Goal: Task Accomplishment & Management: Manage account settings

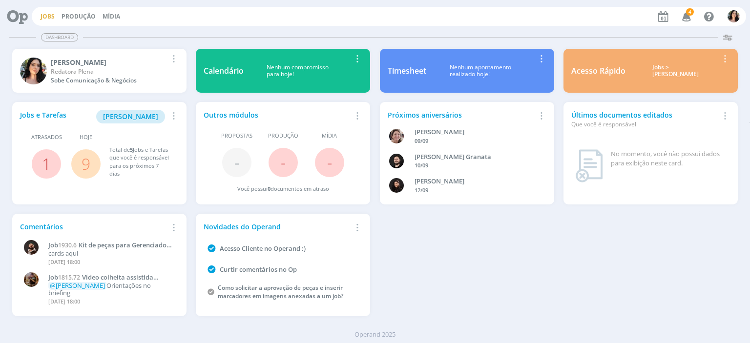
click at [49, 15] on link "Jobs" at bounding box center [48, 16] width 14 height 8
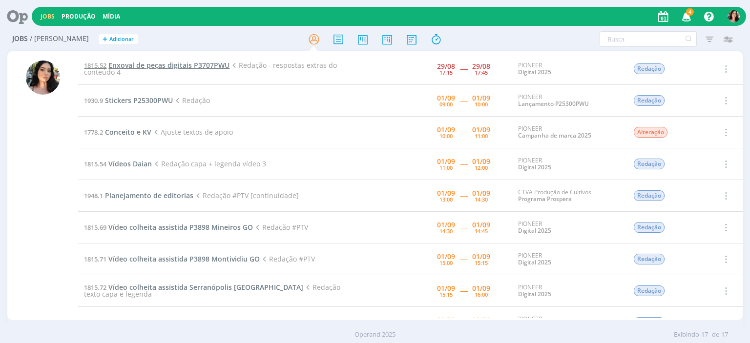
click at [219, 67] on span "Enxoval de peças digitais P3707PWU" at bounding box center [168, 65] width 121 height 9
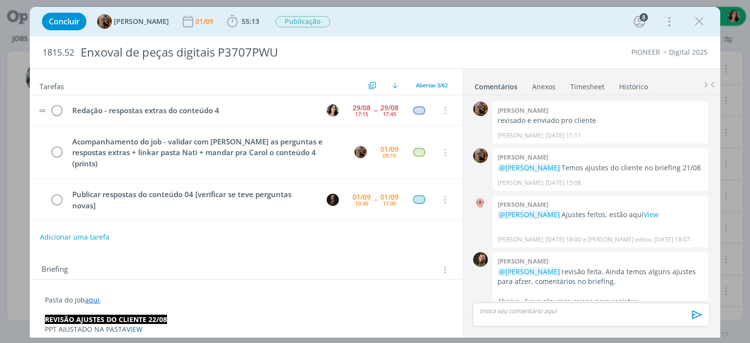
scroll to position [1355, 0]
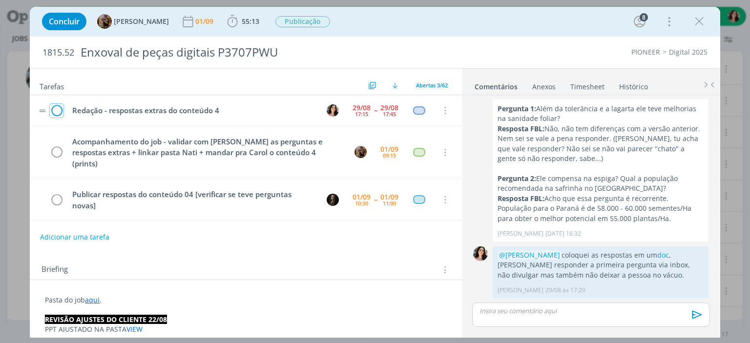
click at [51, 107] on icon "dialog" at bounding box center [57, 110] width 14 height 15
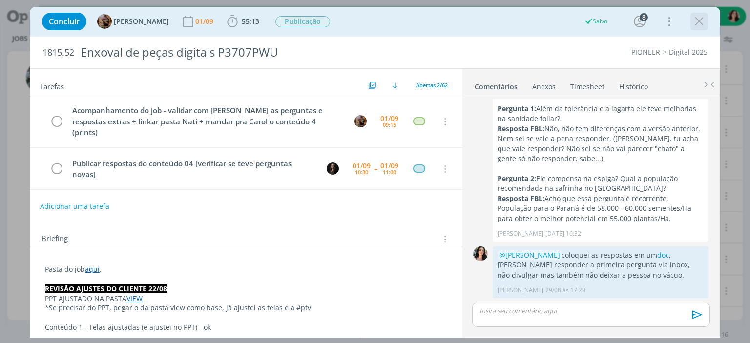
click at [701, 19] on icon "dialog" at bounding box center [699, 21] width 15 height 15
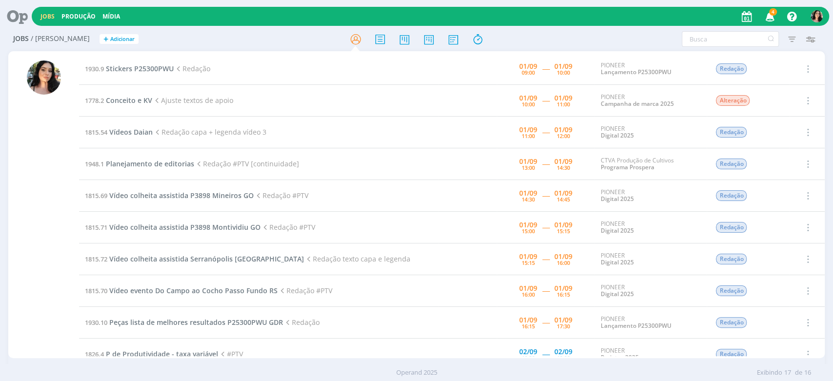
click at [749, 51] on div "1930.9 Stickers P25300PWU Redação [DATE] 09:00 ----- [DATE] 10:00 PIONEER Lança…" at bounding box center [416, 204] width 816 height 307
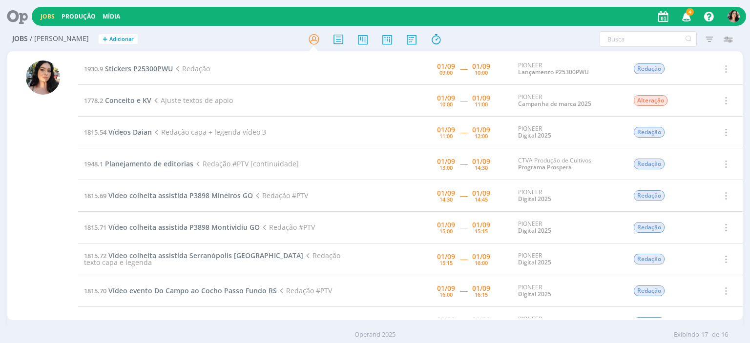
drag, startPoint x: 806, startPoint y: 0, endPoint x: 156, endPoint y: 66, distance: 652.8
click at [156, 66] on span "Stickers P25300PWU" at bounding box center [139, 68] width 68 height 9
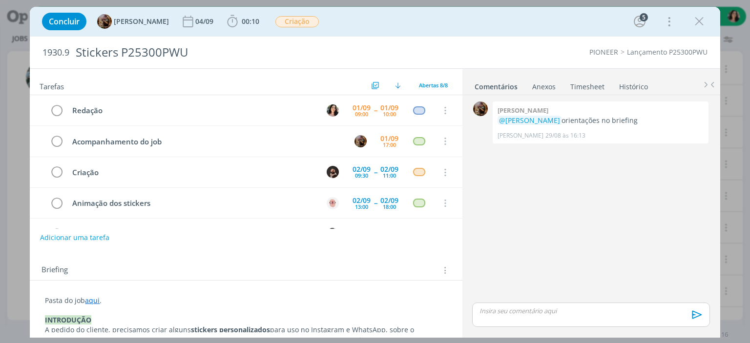
click at [658, 35] on div "Concluir [PERSON_NAME] [DATE] 00:10 Iniciar Apontar Data * [DATE] Horas * 00:00…" at bounding box center [375, 21] width 690 height 29
click at [260, 26] on span "00:10" at bounding box center [243, 21] width 36 height 15
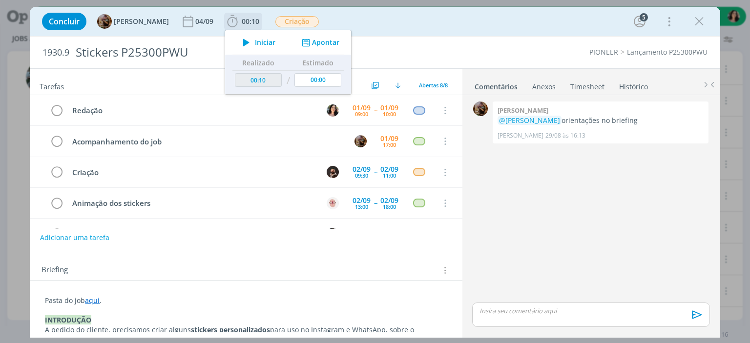
click at [255, 39] on icon "dialog" at bounding box center [246, 42] width 17 height 13
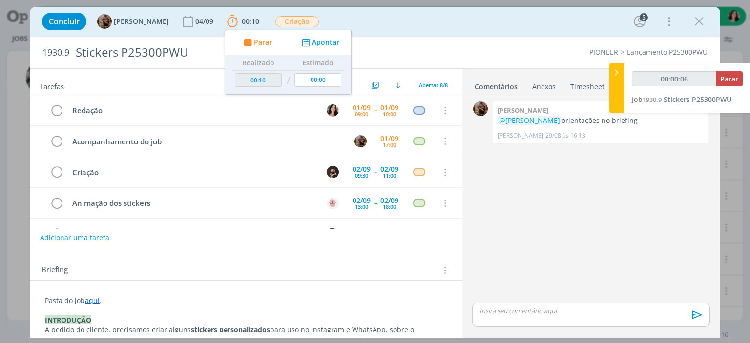
click at [361, 24] on div "Concluir [PERSON_NAME] [DATE] 00:10 Parar Apontar Data * [DATE] Horas * 00:00 T…" at bounding box center [374, 21] width 675 height 23
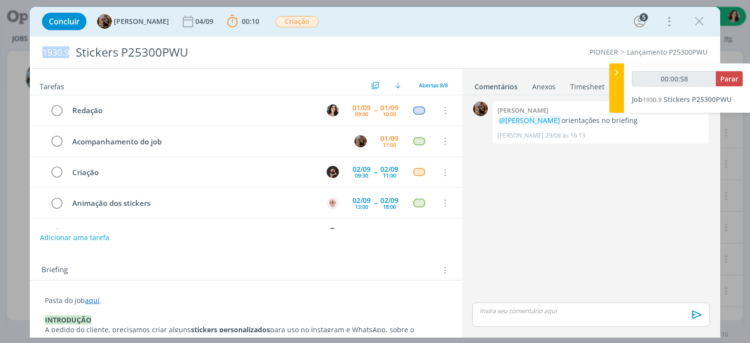
drag, startPoint x: 43, startPoint y: 54, endPoint x: 69, endPoint y: 53, distance: 26.4
click at [69, 53] on span "1930.9" at bounding box center [55, 52] width 27 height 11
copy span "1930.9"
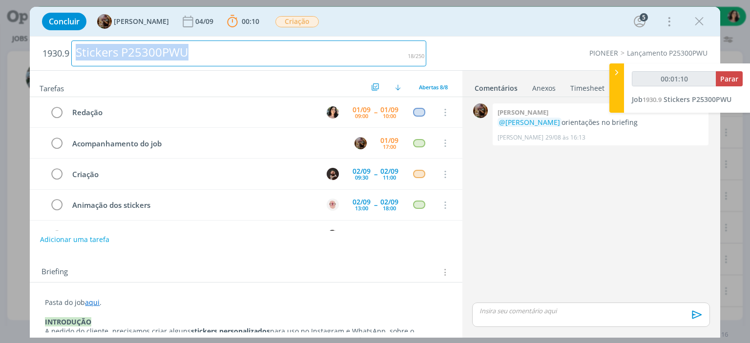
drag, startPoint x: 184, startPoint y: 56, endPoint x: 68, endPoint y: 54, distance: 115.7
click at [68, 54] on h2 "1930.9 Stickers P25300PWU" at bounding box center [234, 54] width 384 height 34
copy div "Stickers P25300PWU"
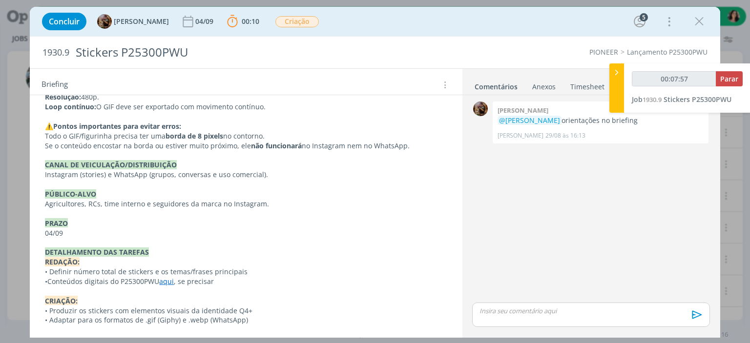
scroll to position [338, 0]
click at [170, 283] on link "aqui" at bounding box center [166, 282] width 15 height 9
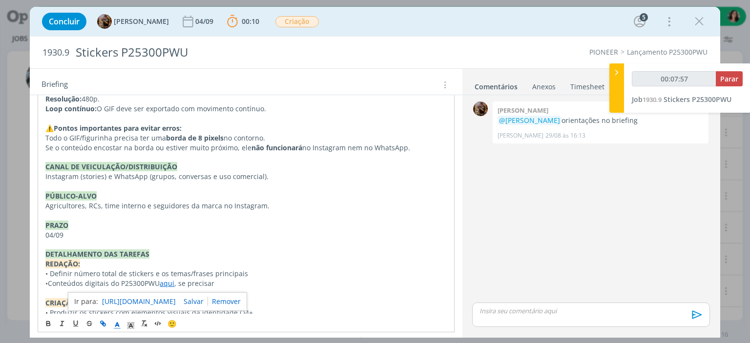
click at [176, 297] on link "[URL][DOMAIN_NAME]" at bounding box center [139, 301] width 74 height 13
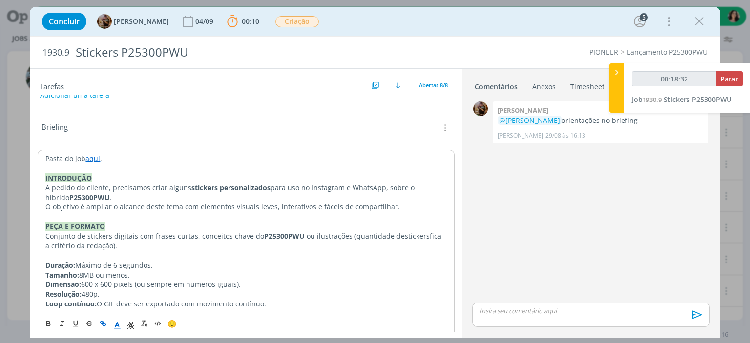
scroll to position [45, 0]
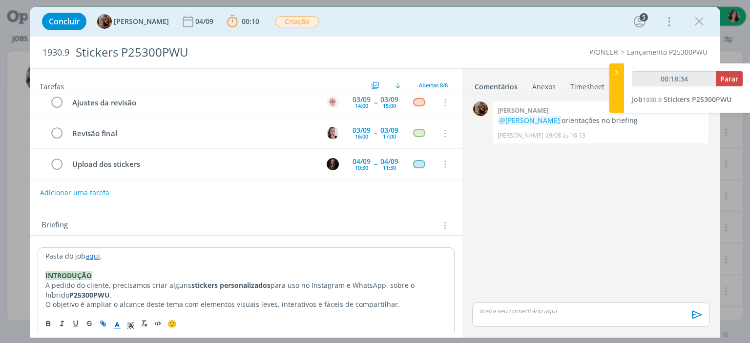
click at [94, 255] on link "aqui" at bounding box center [92, 255] width 15 height 9
click at [101, 270] on link "[URL][DOMAIN_NAME]" at bounding box center [109, 274] width 74 height 13
click at [511, 310] on p "dialog" at bounding box center [591, 310] width 222 height 9
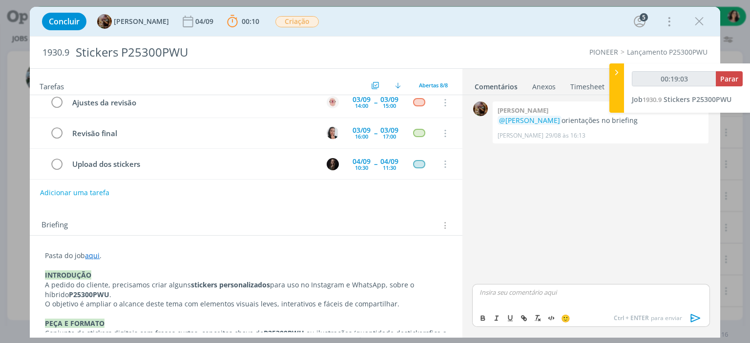
type input "00:19:04"
click at [513, 292] on p "texto na pasta." at bounding box center [591, 292] width 222 height 9
type input "00:19:14"
click at [522, 316] on icon "dialog" at bounding box center [522, 317] width 3 height 3
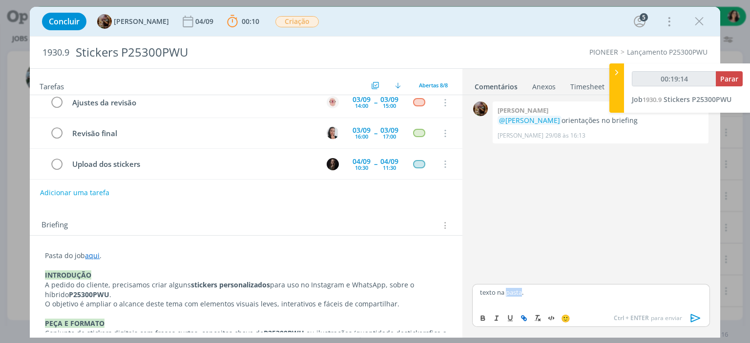
type input "pasta"
type input "00:19:15"
paste input "[URL][DOMAIN_NAME]"
type input "[URL][DOMAIN_NAME]"
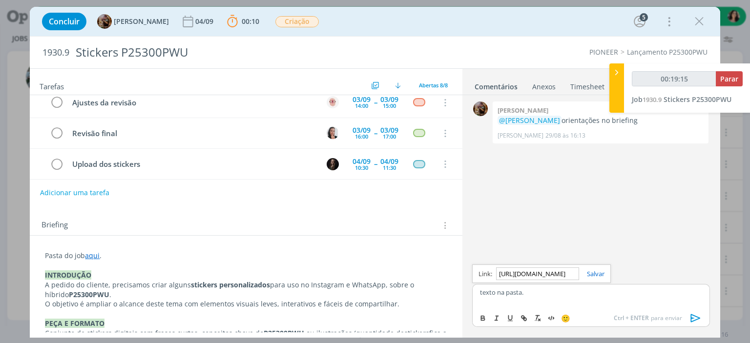
type input "00:19:16"
type input "[URL][DOMAIN_NAME]"
click at [593, 274] on link "dialog" at bounding box center [591, 273] width 25 height 9
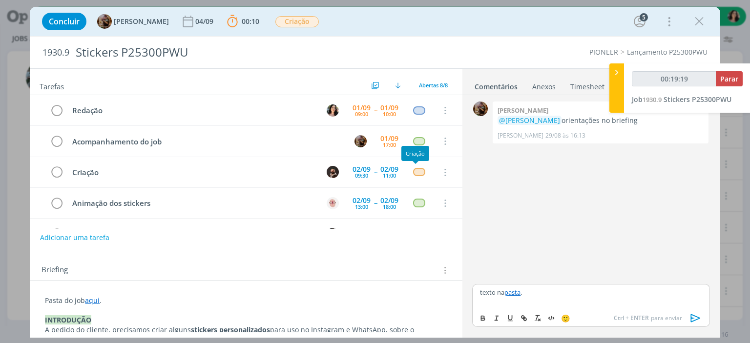
type input "00:19:20"
click at [730, 79] on span "Parar" at bounding box center [729, 78] width 18 height 9
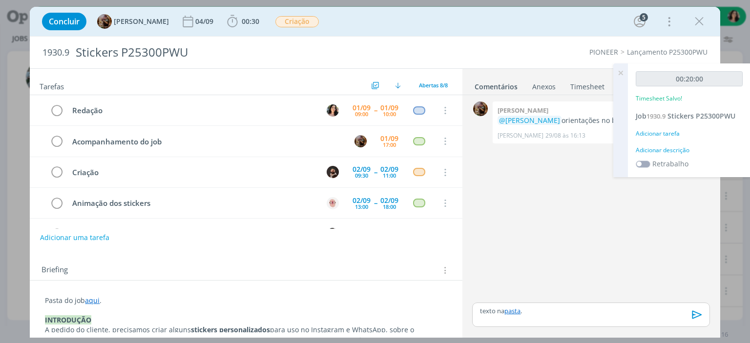
click at [675, 150] on div "Adicionar descrição" at bounding box center [688, 150] width 107 height 9
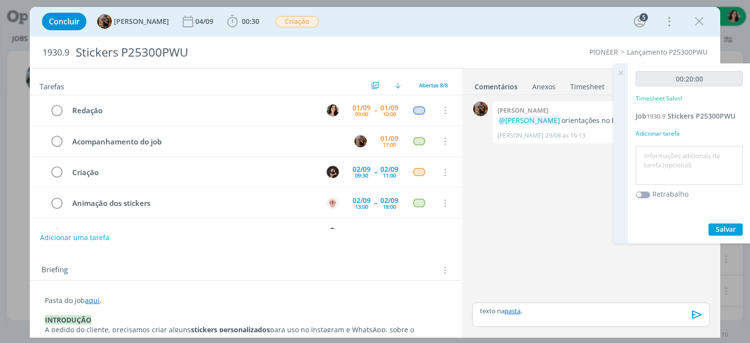
click at [674, 157] on textarea at bounding box center [689, 165] width 102 height 35
type textarea "Redação."
click at [726, 225] on span "Salvar" at bounding box center [725, 228] width 20 height 9
click at [474, 18] on div "Concluir [PERSON_NAME] [DATE] 00:30 Iniciar Apontar Data * [DATE] Horas * 00:00…" at bounding box center [374, 21] width 675 height 23
click at [468, 21] on div "Concluir [PERSON_NAME] [DATE] 00:30 Iniciar Apontar Data * [DATE] Horas * 00:00…" at bounding box center [374, 21] width 675 height 23
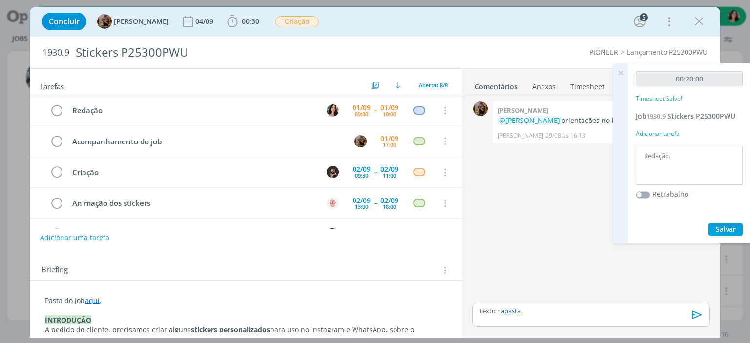
click at [695, 314] on icon "dialog" at bounding box center [697, 314] width 15 height 15
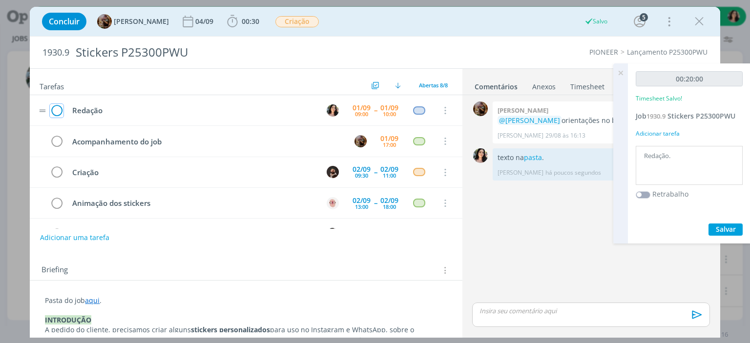
click at [58, 110] on icon "dialog" at bounding box center [57, 110] width 14 height 15
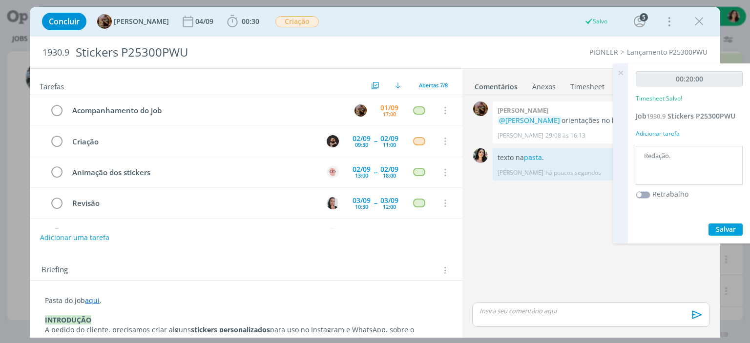
click at [623, 73] on icon at bounding box center [620, 72] width 18 height 19
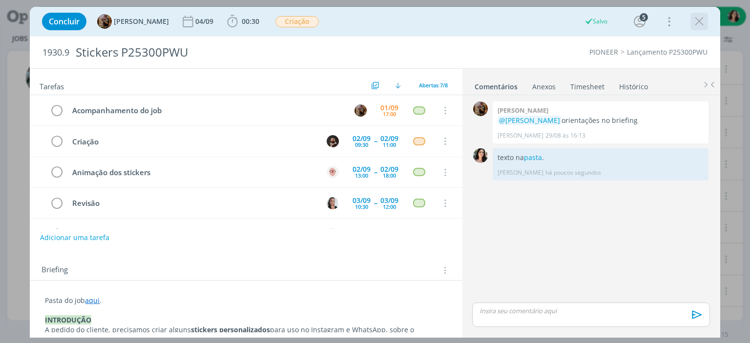
click at [702, 21] on icon "dialog" at bounding box center [699, 21] width 15 height 15
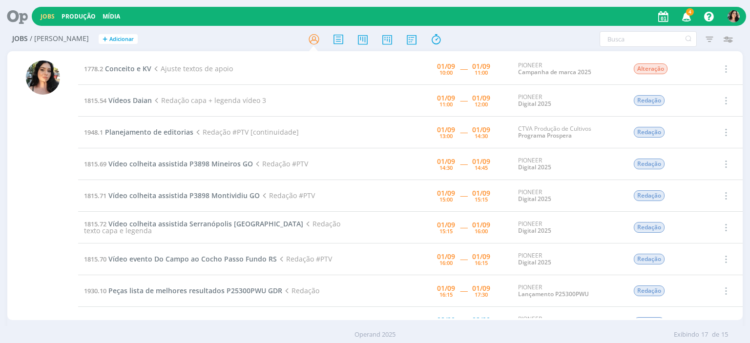
click at [534, 29] on div "Jobs / [PERSON_NAME] + Adicionar Filtros Filtrar [GEOGRAPHIC_DATA] Tipo Jobs e …" at bounding box center [374, 39] width 734 height 24
click at [141, 67] on span "Conceito e KV" at bounding box center [128, 68] width 46 height 9
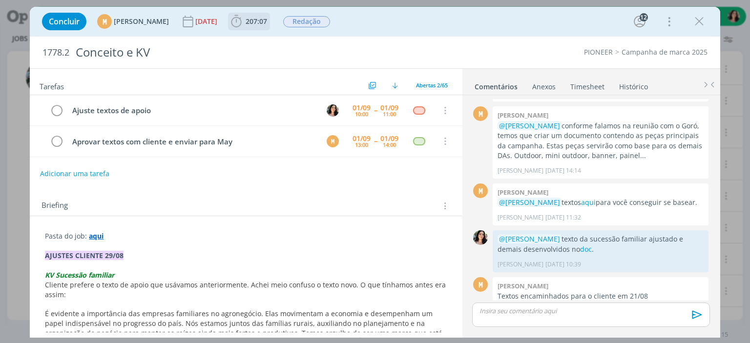
click at [267, 25] on span "207:07" at bounding box center [255, 21] width 21 height 9
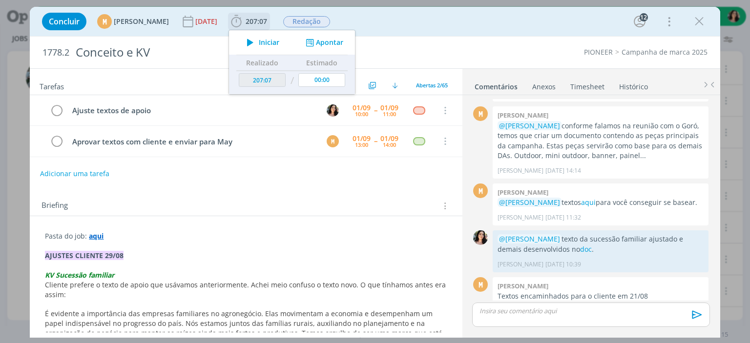
click at [259, 40] on icon "dialog" at bounding box center [250, 42] width 17 height 13
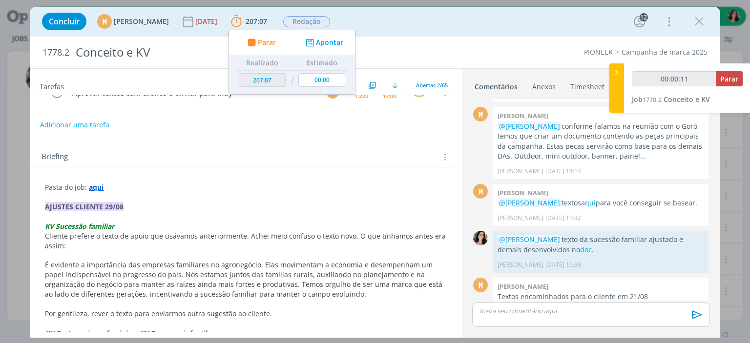
scroll to position [98, 0]
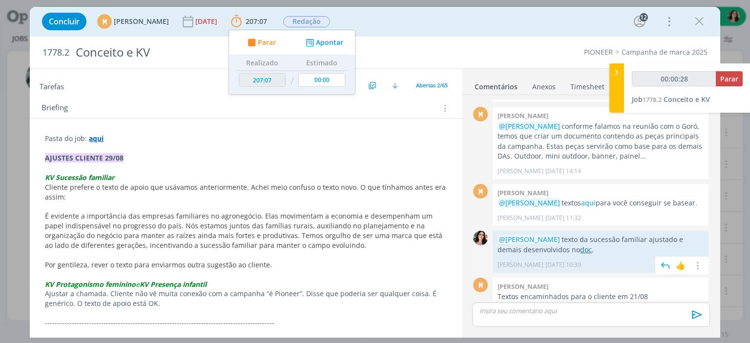
click at [589, 245] on link "doc" at bounding box center [586, 249] width 12 height 9
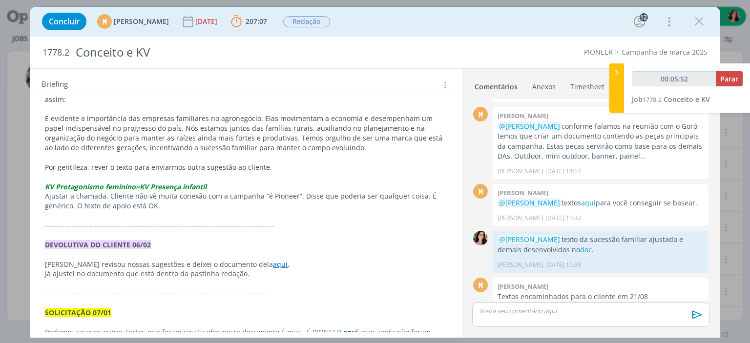
scroll to position [146, 0]
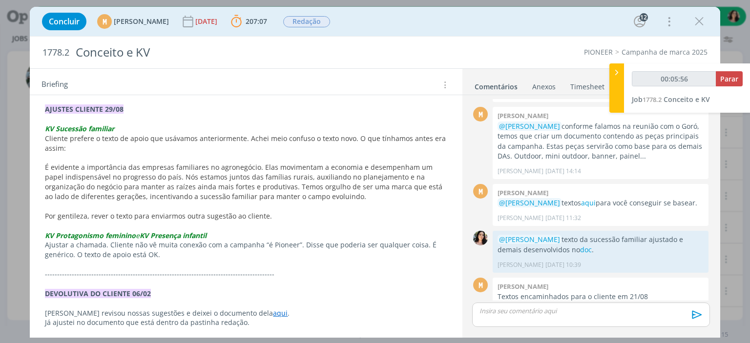
drag, startPoint x: 303, startPoint y: 197, endPoint x: 46, endPoint y: 168, distance: 258.8
click at [46, 168] on p "É evidente a importância das empresas familiares no agronegócio. Elas movimenta…" at bounding box center [246, 182] width 402 height 39
copy span "É evidente a importância das empresas familiares no agronegócio. Elas movimenta…"
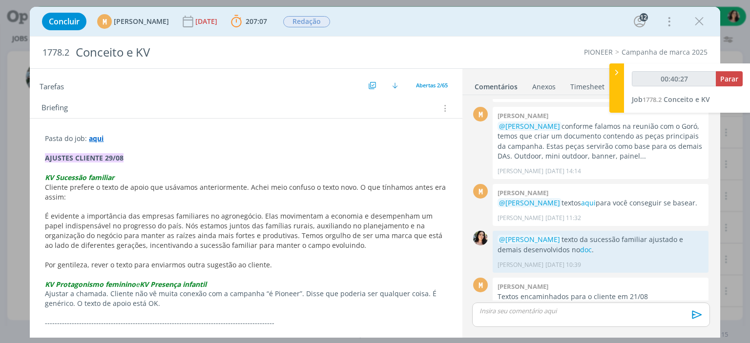
scroll to position [0, 0]
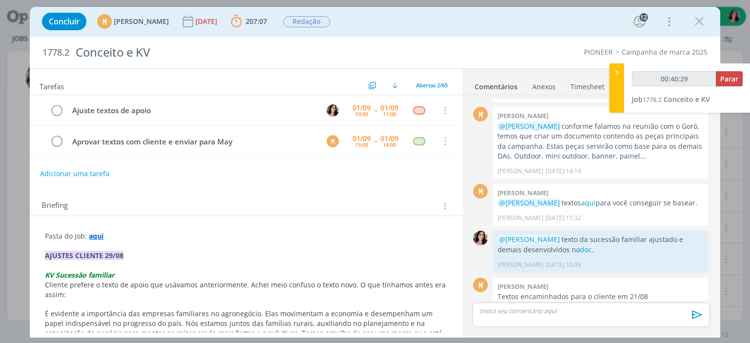
click at [498, 319] on div "dialog" at bounding box center [590, 315] width 237 height 24
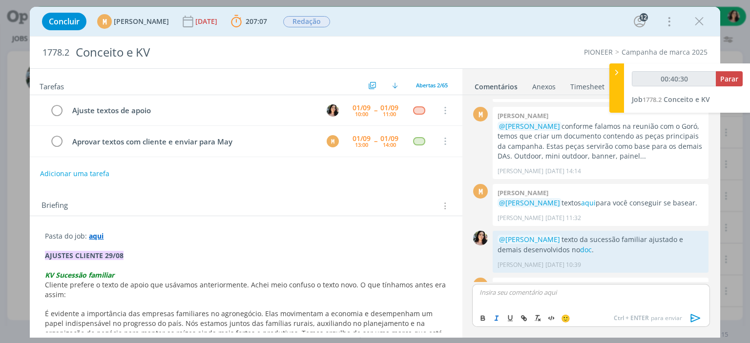
scroll to position [1040, 0]
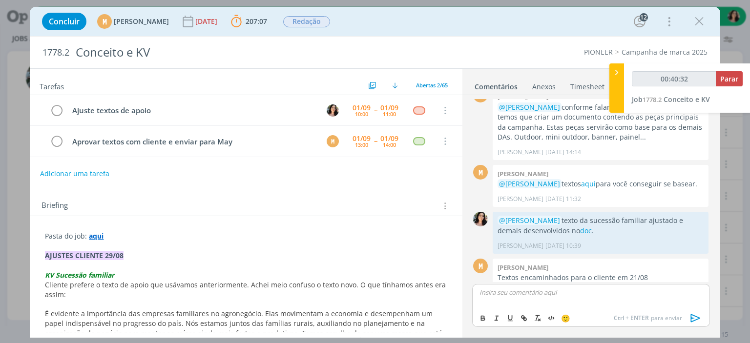
type input "00:40:33"
click at [509, 305] on body "Jobs Produção [GEOGRAPHIC_DATA] 4 Notificações Central de Ajuda Área de Membros…" at bounding box center [375, 171] width 750 height 343
click at [513, 293] on p "@mari" at bounding box center [591, 292] width 222 height 9
click at [539, 305] on span "[PERSON_NAME]" at bounding box center [532, 307] width 61 height 12
click at [591, 292] on p "﻿ @ [PERSON_NAME] ﻿ ajustes no doc." at bounding box center [591, 292] width 222 height 9
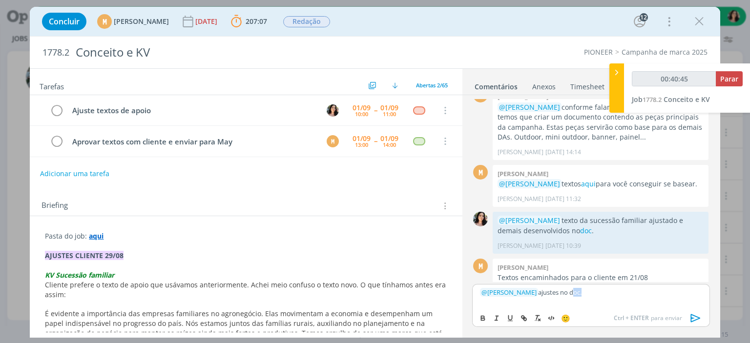
click at [591, 292] on p "﻿ @ [PERSON_NAME] ﻿ ajustes no doc." at bounding box center [591, 292] width 222 height 9
type input "00:40:47"
click at [527, 318] on icon "dialog" at bounding box center [524, 318] width 8 height 8
paste input "[URL][DOMAIN_NAME]"
type input "[URL][DOMAIN_NAME]"
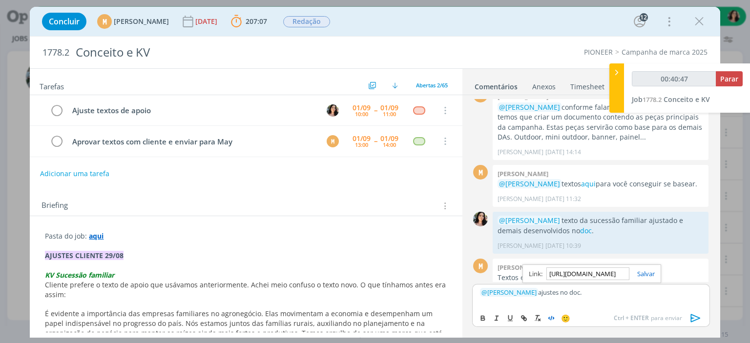
scroll to position [0, 250]
click at [634, 271] on link "dialog" at bounding box center [641, 273] width 25 height 9
click at [690, 319] on icon "dialog" at bounding box center [695, 318] width 15 height 15
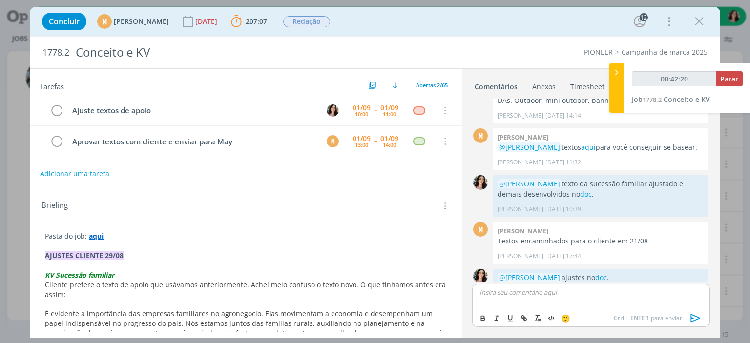
type input "00:42:21"
click at [730, 79] on span "Parar" at bounding box center [729, 78] width 18 height 9
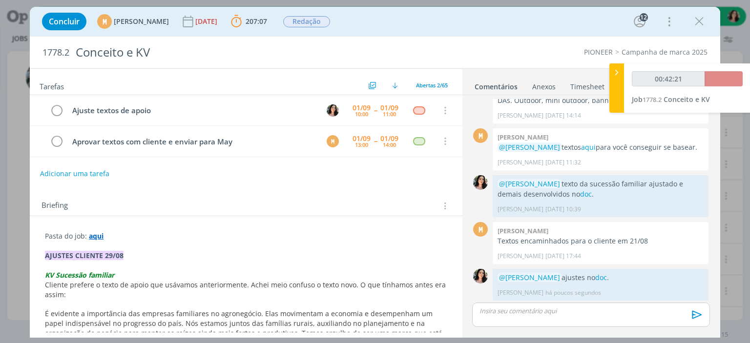
scroll to position [1058, 0]
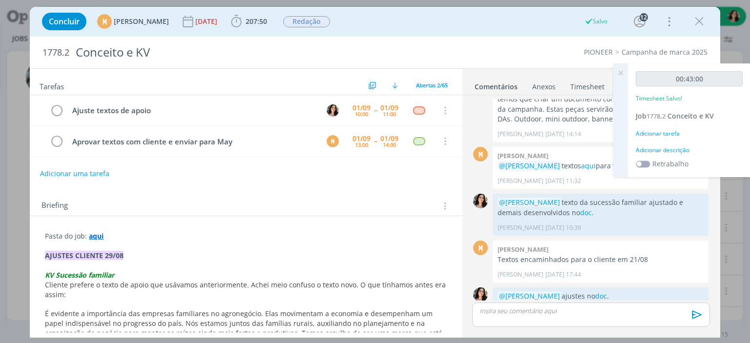
click at [672, 146] on div "Adicionar descrição" at bounding box center [688, 150] width 107 height 9
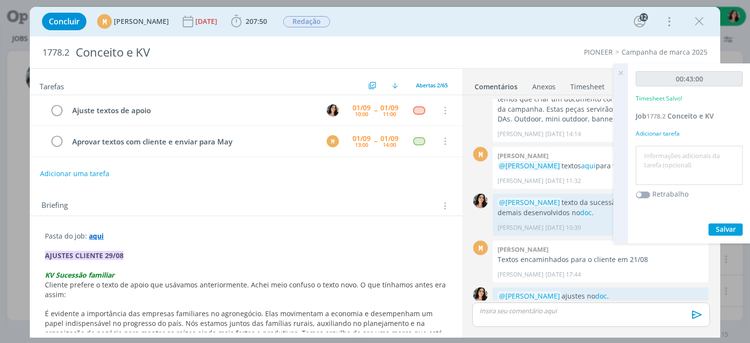
click at [671, 157] on textarea at bounding box center [689, 165] width 102 height 35
type textarea "Redação."
click at [720, 224] on button "Salvar" at bounding box center [725, 230] width 34 height 12
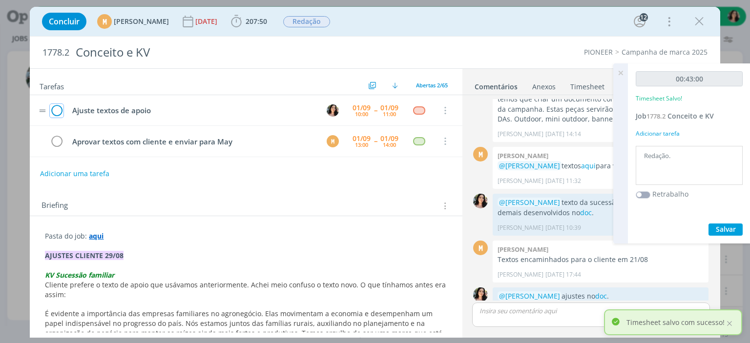
click at [59, 108] on icon "dialog" at bounding box center [57, 110] width 14 height 15
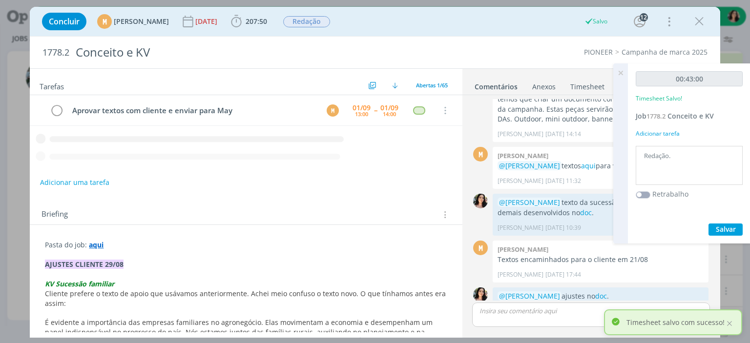
click at [617, 67] on icon at bounding box center [620, 72] width 18 height 19
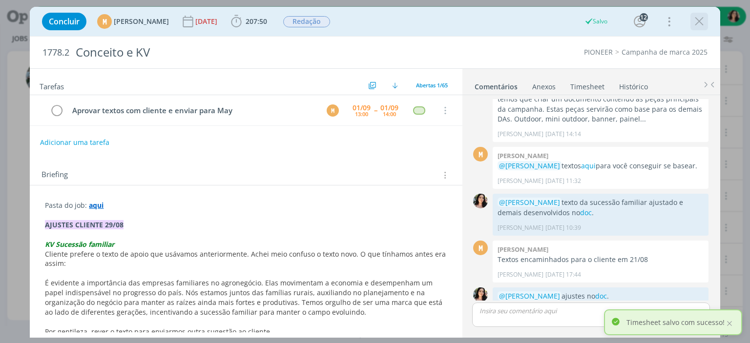
click at [705, 21] on icon "dialog" at bounding box center [699, 21] width 15 height 15
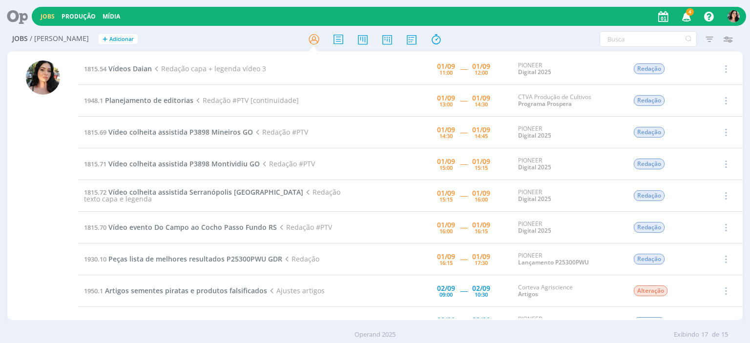
click at [14, 17] on icon at bounding box center [14, 16] width 20 height 19
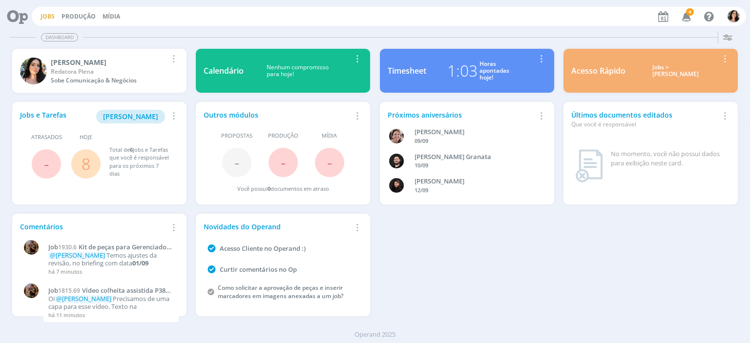
click at [47, 15] on link "Jobs" at bounding box center [48, 16] width 14 height 8
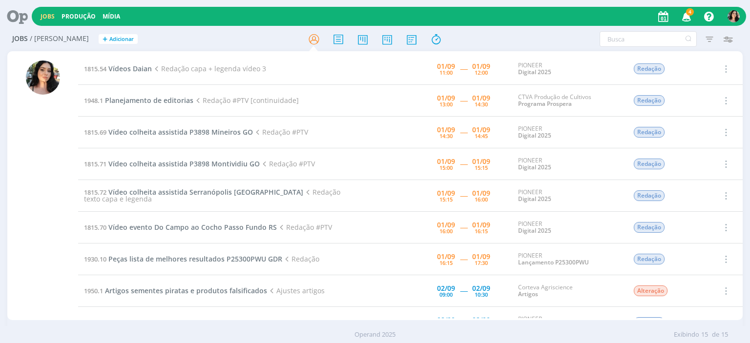
click at [59, 208] on div at bounding box center [43, 191] width 34 height 260
click at [141, 70] on span "Vídeos Daian" at bounding box center [129, 68] width 43 height 9
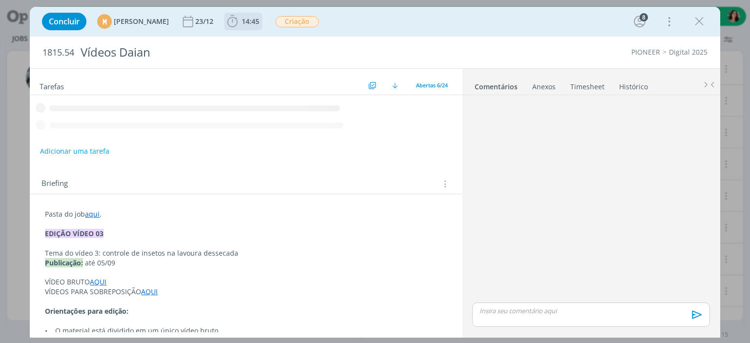
click at [259, 20] on span "14:45" at bounding box center [251, 21] width 18 height 9
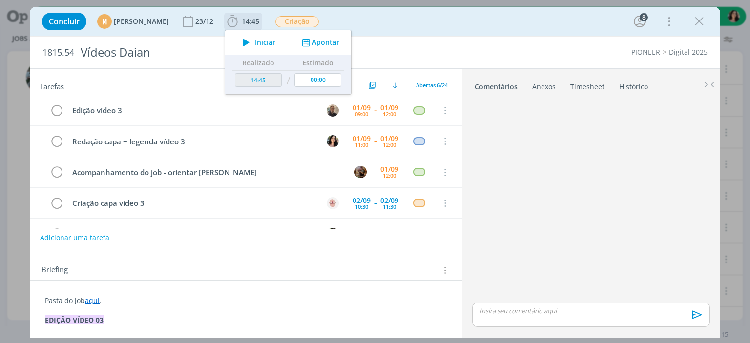
click at [275, 40] on span "Iniciar" at bounding box center [265, 42] width 20 height 7
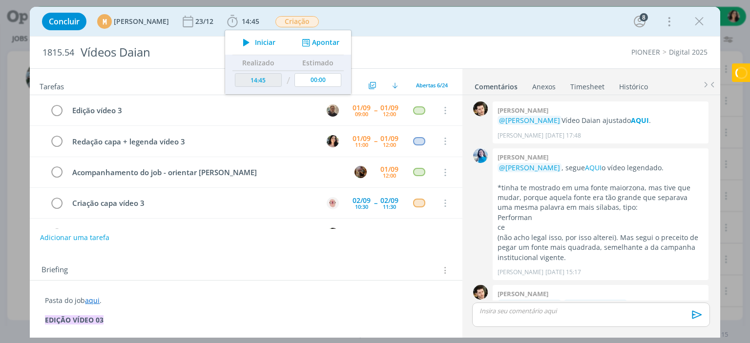
scroll to position [996, 0]
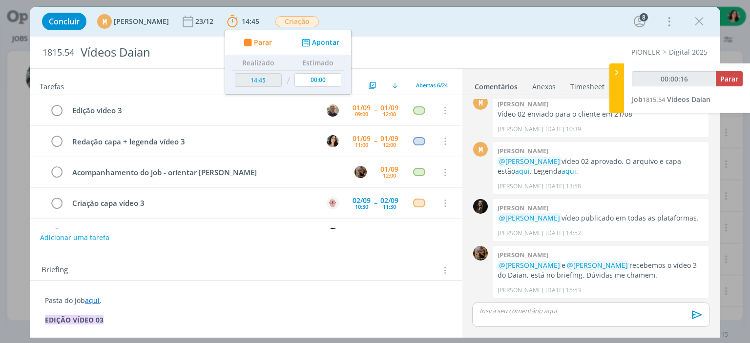
click at [398, 25] on div "Concluir M [PERSON_NAME] [DATE] 14:45 Parar Apontar Data * [DATE] Horas * 00:00…" at bounding box center [374, 21] width 675 height 23
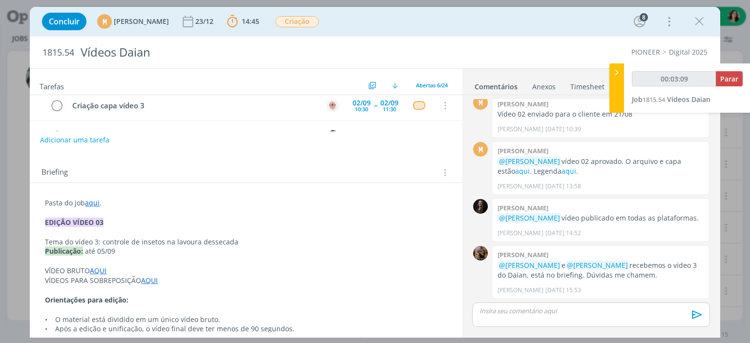
scroll to position [0, 0]
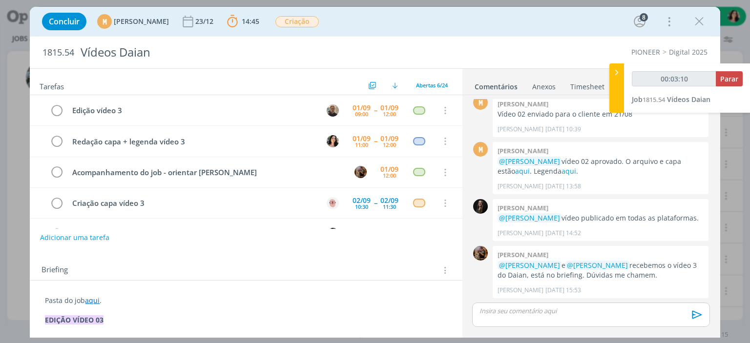
click at [90, 297] on link "aqui" at bounding box center [92, 300] width 15 height 9
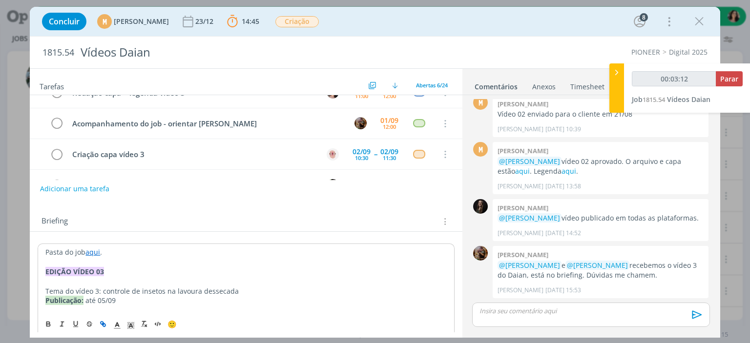
click at [97, 251] on link "aqui" at bounding box center [92, 251] width 15 height 9
click at [114, 267] on link "[URL][DOMAIN_NAME]" at bounding box center [109, 270] width 74 height 13
click at [281, 283] on p "dialog" at bounding box center [245, 282] width 401 height 10
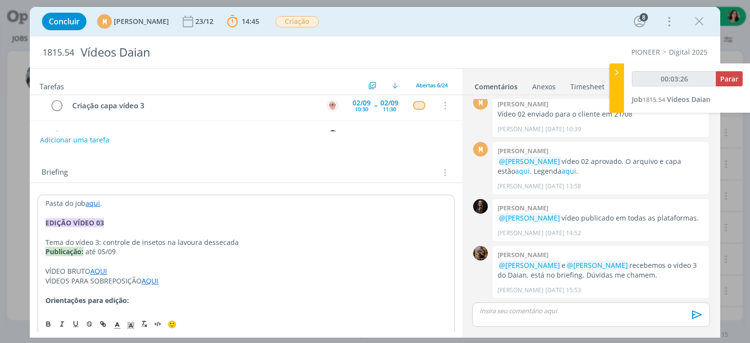
scroll to position [146, 0]
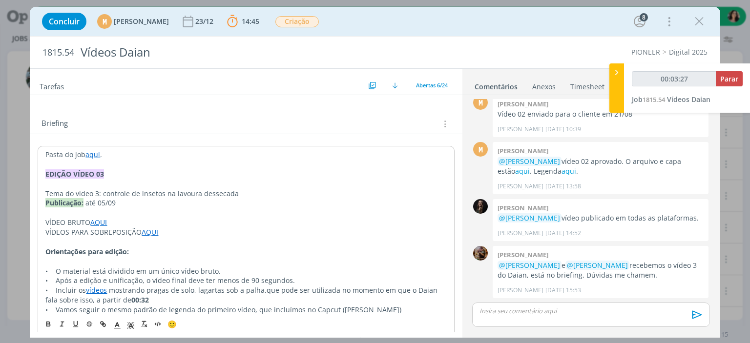
click at [103, 224] on link "AQUI" at bounding box center [98, 222] width 17 height 9
click at [118, 238] on link "[URL][DOMAIN_NAME]" at bounding box center [109, 241] width 74 height 13
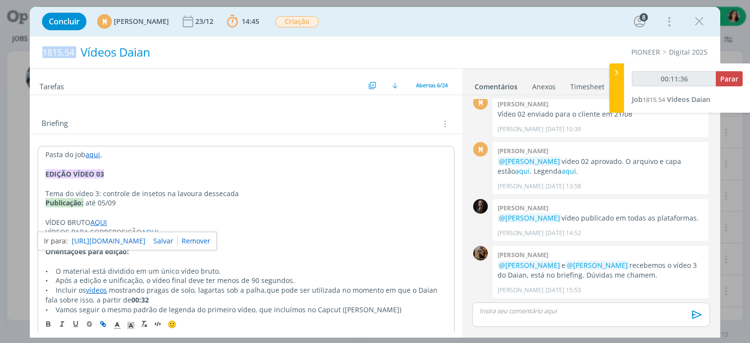
drag, startPoint x: 51, startPoint y: 53, endPoint x: 79, endPoint y: 53, distance: 28.3
click at [79, 53] on h2 "1815.54 Vídeos Daian" at bounding box center [234, 53] width 384 height 32
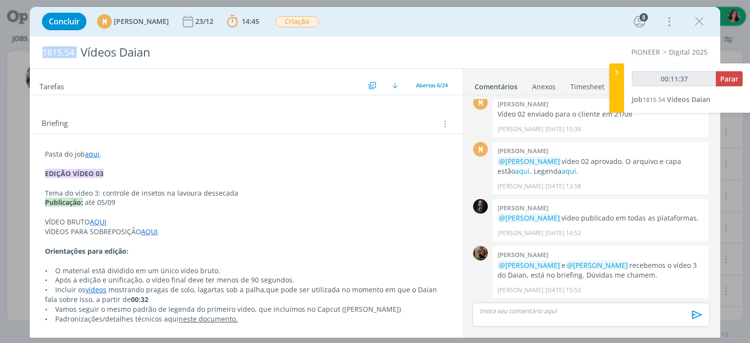
copy span "1815.54"
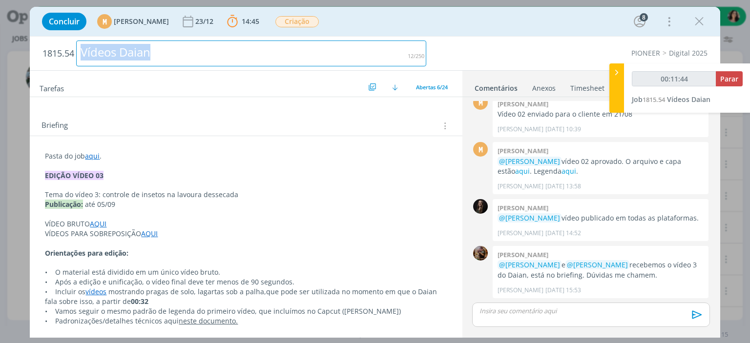
drag, startPoint x: 178, startPoint y: 54, endPoint x: 62, endPoint y: 44, distance: 115.6
click at [62, 44] on h2 "1815.54 Vídeos Daian" at bounding box center [234, 54] width 384 height 34
copy div "Vídeos Daian"
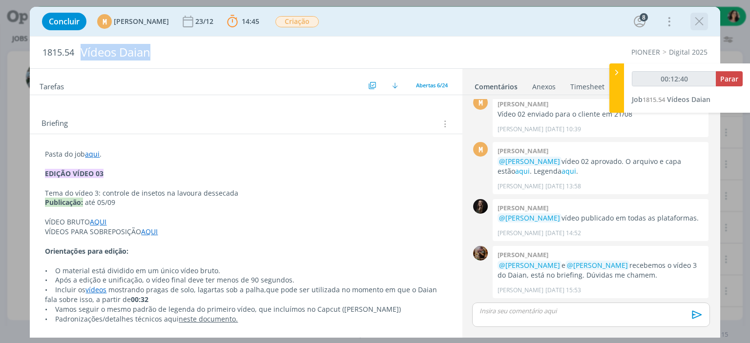
click at [701, 20] on icon "dialog" at bounding box center [699, 21] width 15 height 15
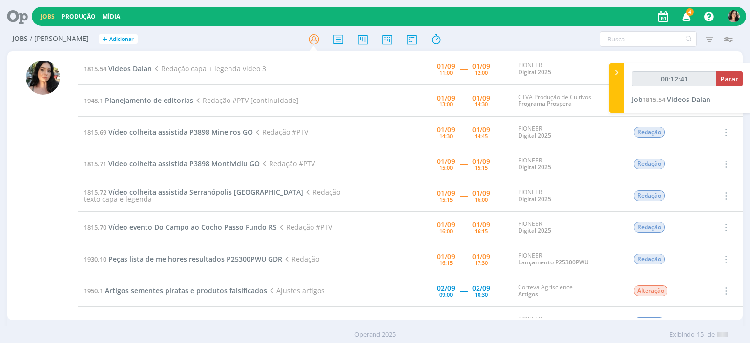
type input "00:12:42"
click at [617, 68] on icon at bounding box center [616, 72] width 10 height 10
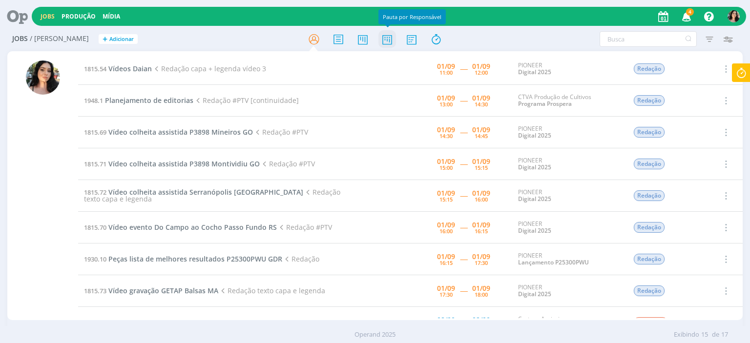
click at [387, 39] on icon at bounding box center [387, 39] width 18 height 19
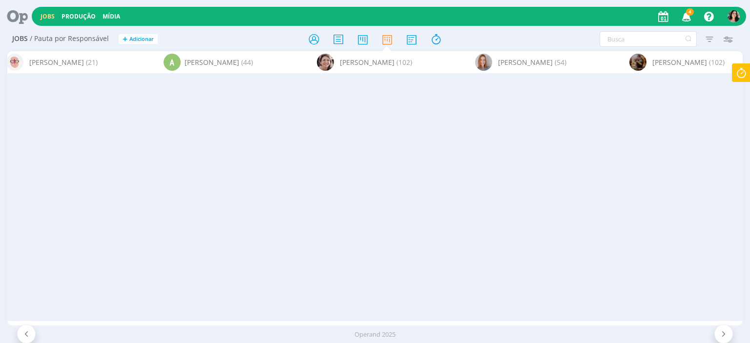
scroll to position [0, 6129]
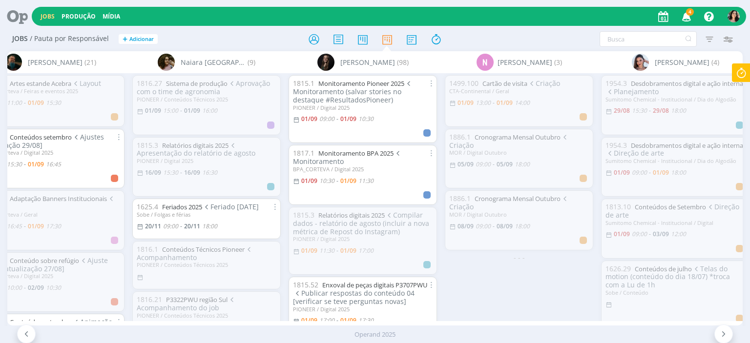
click at [585, 298] on div "1499.100 Cartão de visita Criação CTA-Continental / Geral [DATE] 13:00 - [DATE]…" at bounding box center [519, 196] width 156 height 247
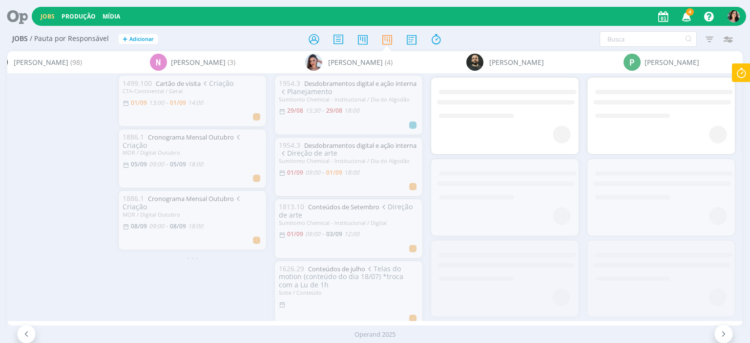
scroll to position [0, 6697]
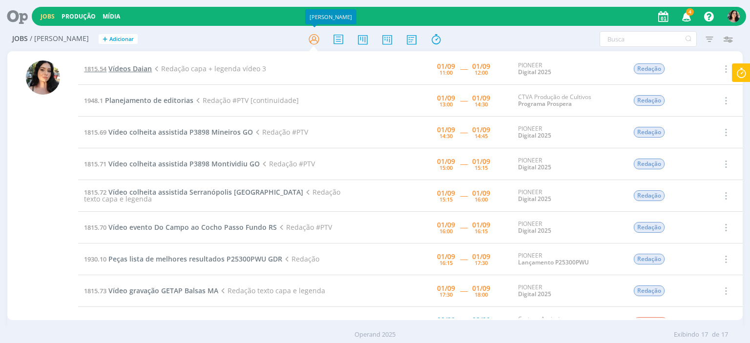
click at [146, 66] on span "Vídeos Daian" at bounding box center [129, 68] width 43 height 9
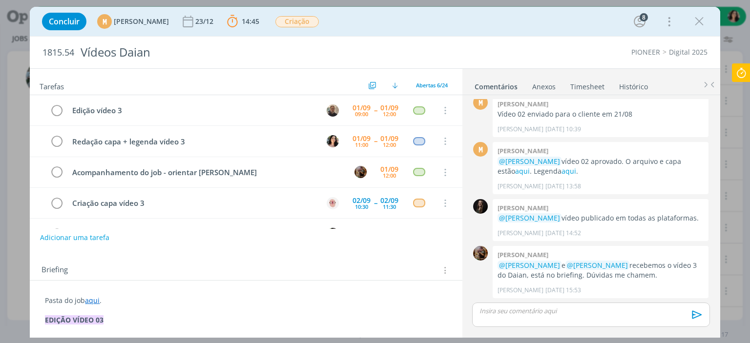
scroll to position [49, 0]
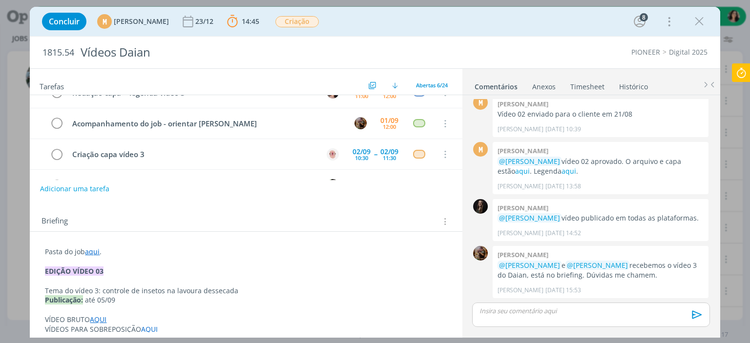
click at [564, 49] on div "PIONEER Digital 2025" at bounding box center [571, 52] width 281 height 10
click at [733, 75] on icon at bounding box center [741, 72] width 18 height 19
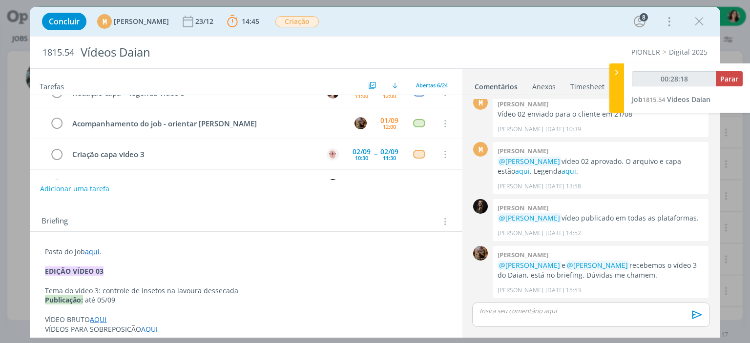
type input "00:28:19"
click at [621, 72] on icon at bounding box center [616, 72] width 10 height 10
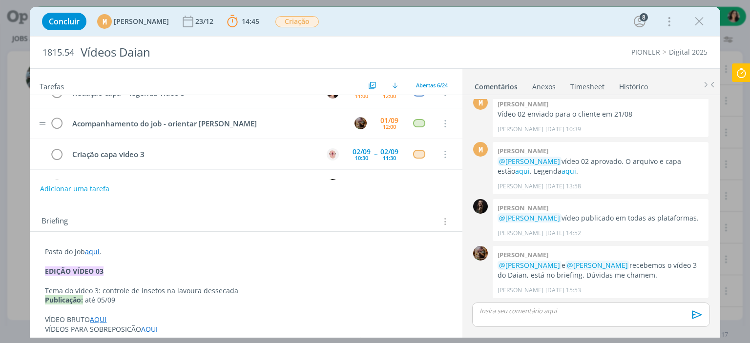
scroll to position [0, 0]
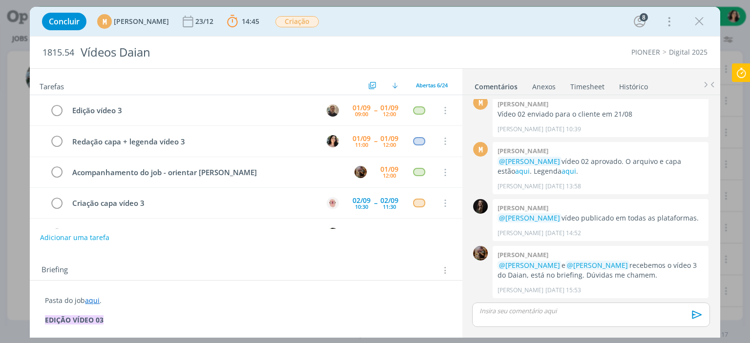
click at [94, 299] on link "aqui" at bounding box center [92, 300] width 15 height 9
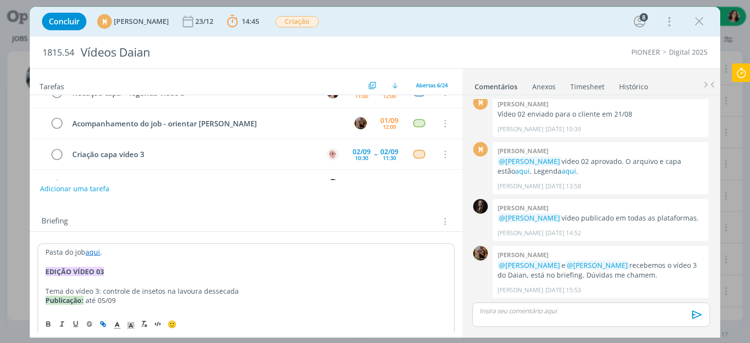
click at [267, 283] on p "dialog" at bounding box center [245, 282] width 401 height 10
click at [97, 250] on link "aqui" at bounding box center [92, 251] width 15 height 9
click at [103, 262] on div "[URL][DOMAIN_NAME]" at bounding box center [127, 271] width 179 height 19
click at [103, 264] on link "[URL][DOMAIN_NAME]" at bounding box center [109, 270] width 74 height 13
click at [525, 308] on p "dialog" at bounding box center [591, 310] width 222 height 9
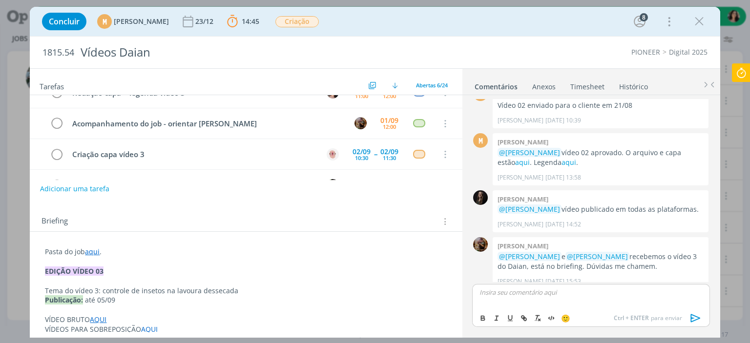
scroll to position [1014, 0]
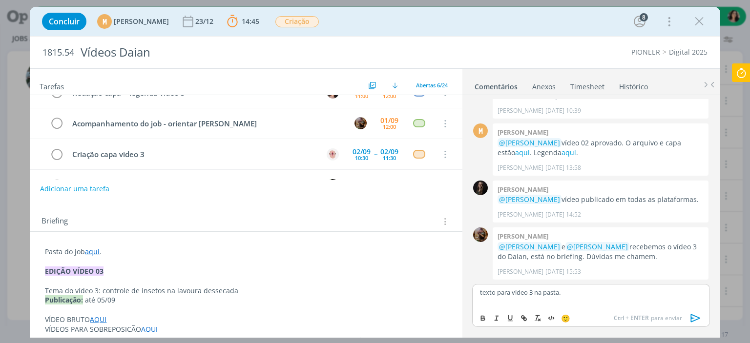
click at [549, 295] on p "texto para vídeo 3 na pasta." at bounding box center [591, 292] width 222 height 9
click at [524, 320] on icon "dialog" at bounding box center [524, 319] width 3 height 3
paste input "https://sobeae.sharepoint.com/sites/SOBEAE/Documentos%20Compartilhados/Forms/Al…"
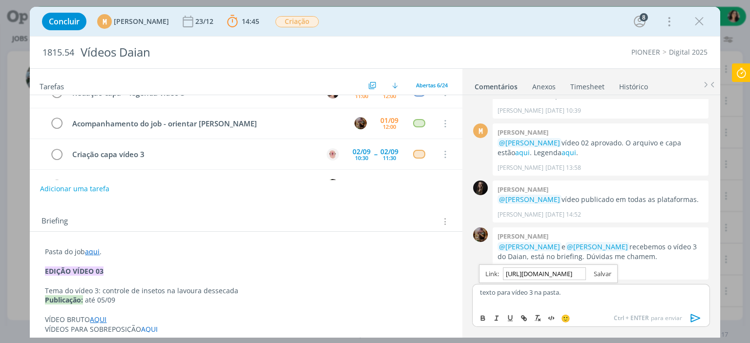
type input "https://sobeae.sharepoint.com/sites/SOBEAE/Documentos%20Compartilhados/Forms/Al…"
click at [602, 275] on link "dialog" at bounding box center [598, 273] width 25 height 9
click at [744, 70] on icon at bounding box center [741, 72] width 18 height 19
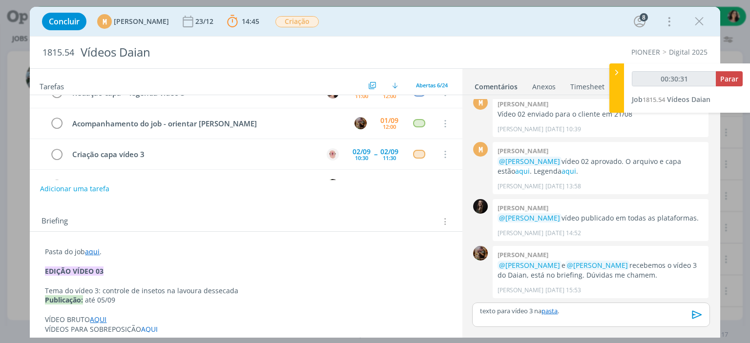
click at [592, 30] on div "Concluir M [PERSON_NAME] [DATE] 14:45 Parar Apontar Data * [DATE] Horas * 00:00…" at bounding box center [374, 21] width 675 height 23
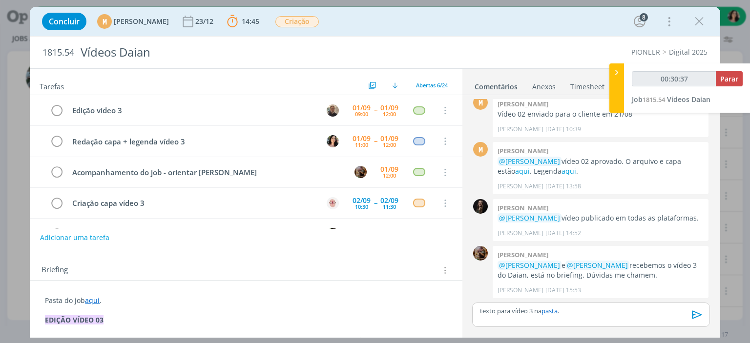
type input "00:30:38"
click at [728, 78] on span "Parar" at bounding box center [729, 78] width 18 height 9
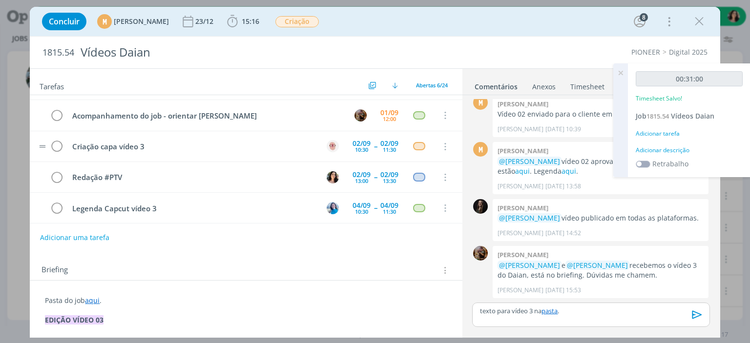
scroll to position [26, 0]
click at [647, 148] on div "Adicionar descrição" at bounding box center [688, 150] width 107 height 9
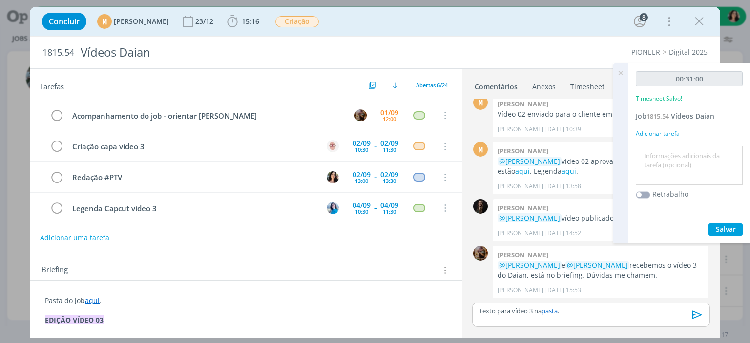
click at [651, 157] on textarea at bounding box center [689, 165] width 102 height 35
type textarea "Redação."
click at [724, 230] on span "Salvar" at bounding box center [725, 228] width 20 height 9
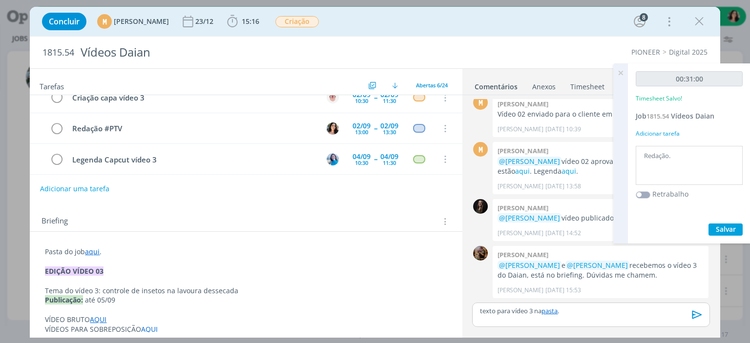
scroll to position [98, 0]
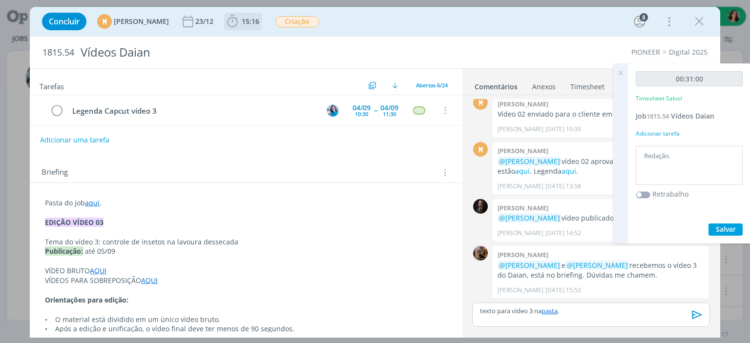
click at [238, 17] on icon "dialog" at bounding box center [232, 21] width 10 height 12
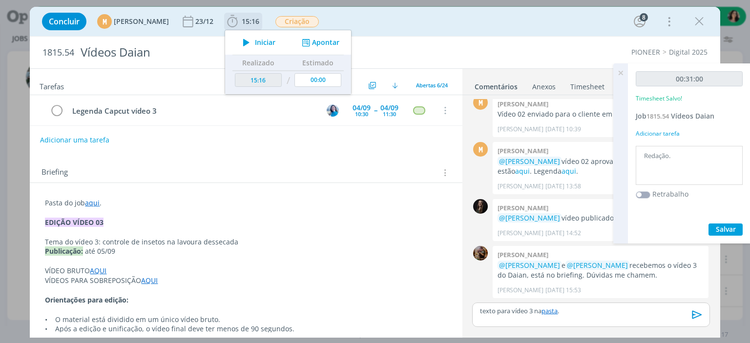
click at [255, 39] on icon "dialog" at bounding box center [246, 42] width 17 height 13
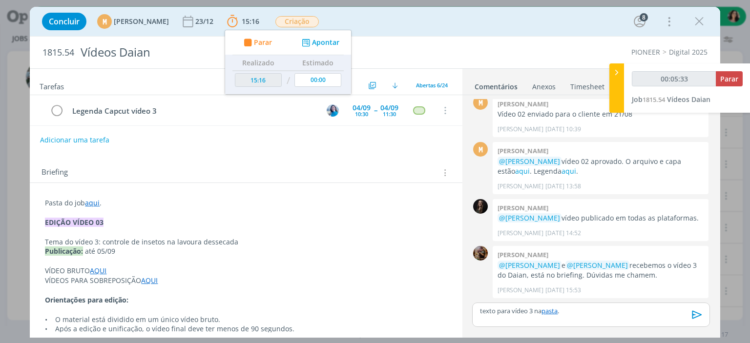
click at [37, 30] on div "Concluir M Mariana Kochenborger 23/12 15:16 Parar Apontar Data * 01/09/2025 Hor…" at bounding box center [375, 21] width 690 height 29
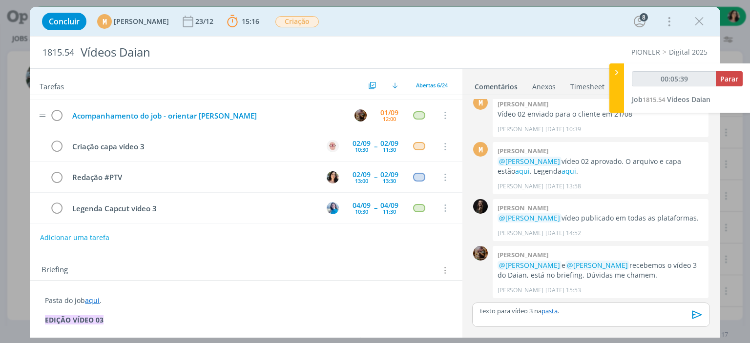
scroll to position [0, 0]
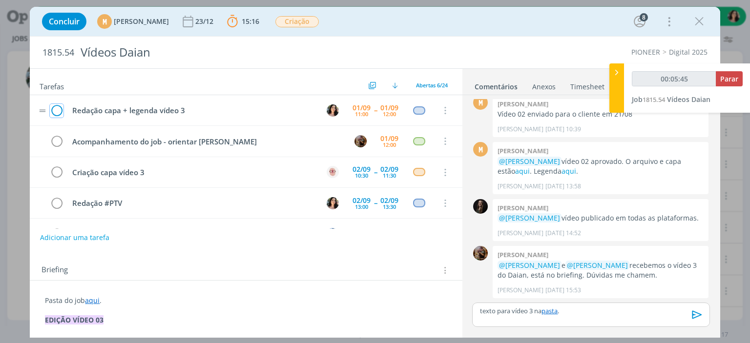
click at [59, 106] on icon "dialog" at bounding box center [57, 110] width 14 height 15
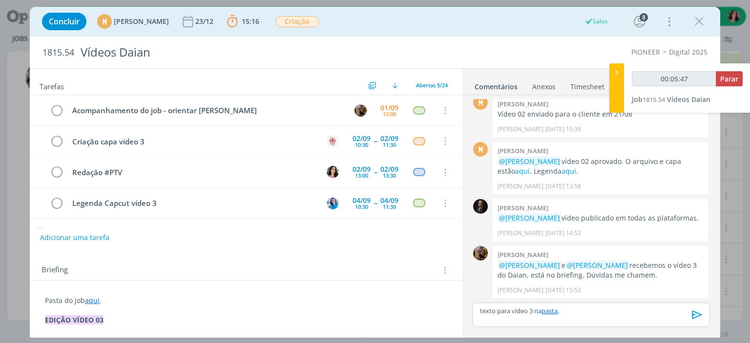
click at [699, 314] on icon "dialog" at bounding box center [697, 315] width 10 height 8
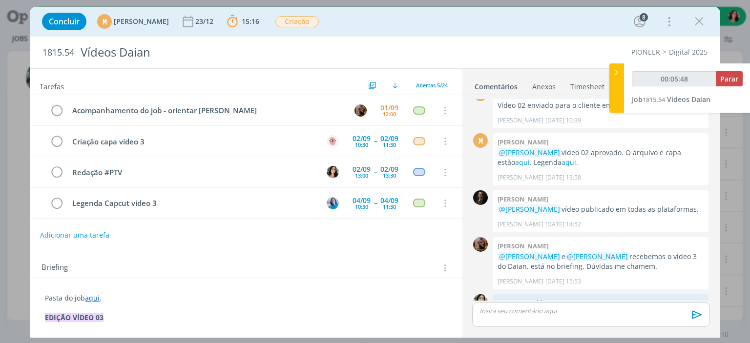
scroll to position [1032, 0]
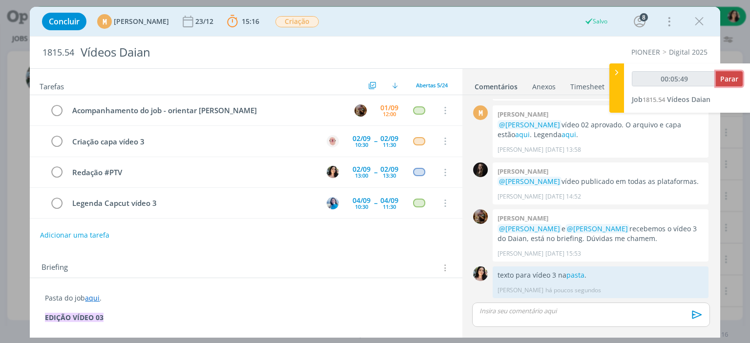
click at [724, 81] on span "Parar" at bounding box center [729, 78] width 18 height 9
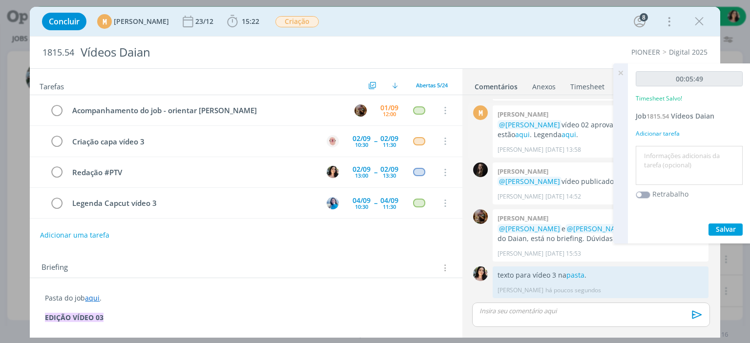
type input "00:06:00"
click at [666, 169] on textarea at bounding box center [689, 165] width 102 height 35
type textarea "Redação."
click at [718, 224] on span "Salvar" at bounding box center [725, 228] width 20 height 9
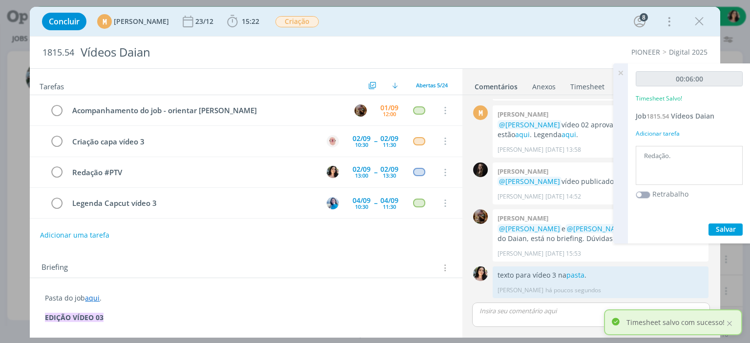
click at [620, 74] on icon at bounding box center [620, 72] width 18 height 19
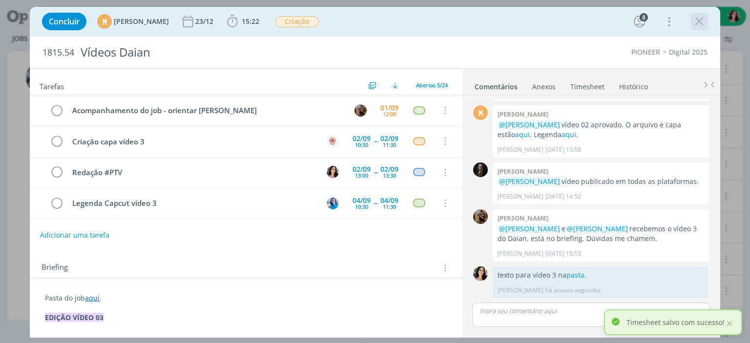
click at [695, 20] on icon "dialog" at bounding box center [699, 21] width 15 height 15
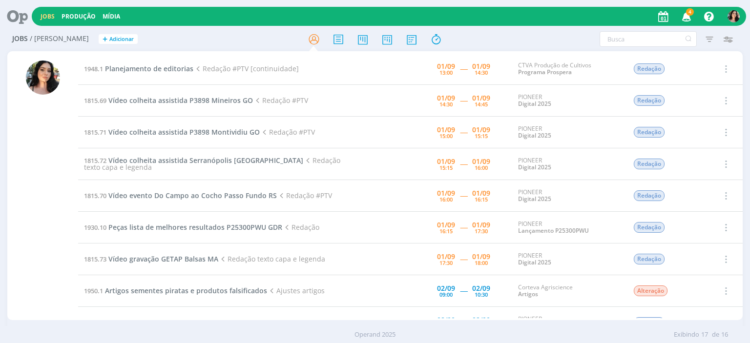
click at [8, 16] on icon at bounding box center [14, 16] width 20 height 19
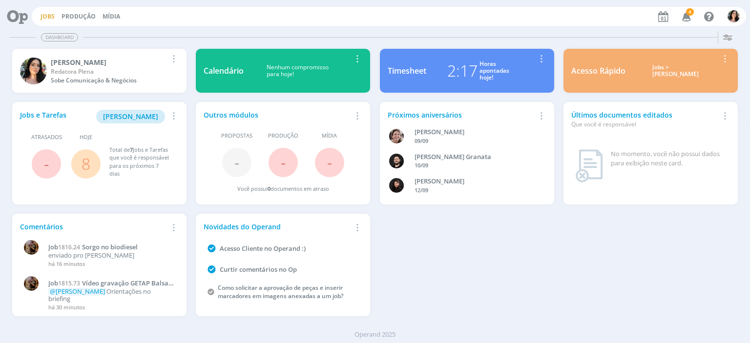
click at [43, 14] on link "Jobs" at bounding box center [48, 16] width 14 height 8
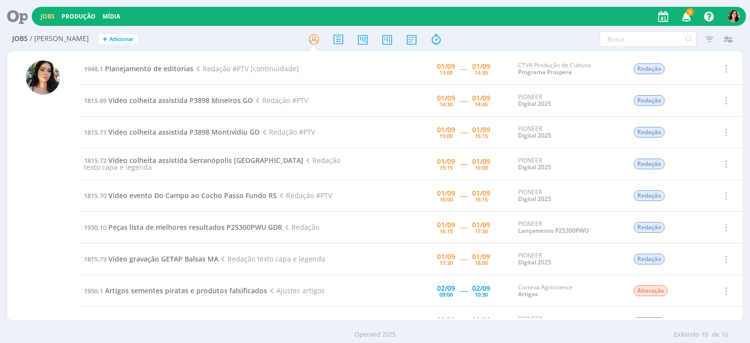
click at [12, 167] on div at bounding box center [42, 186] width 71 height 267
click at [159, 69] on span "Planejamento de editorias" at bounding box center [149, 68] width 88 height 9
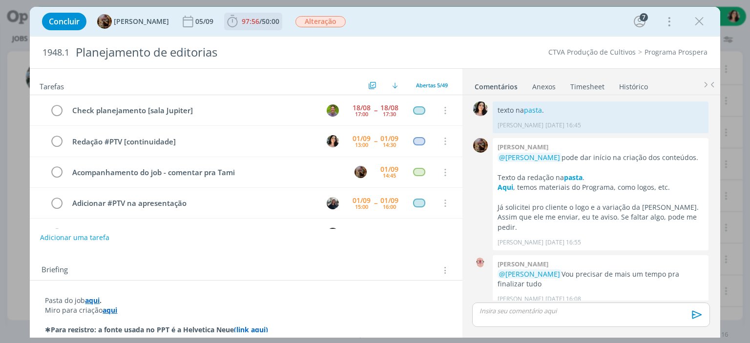
scroll to position [1394, 0]
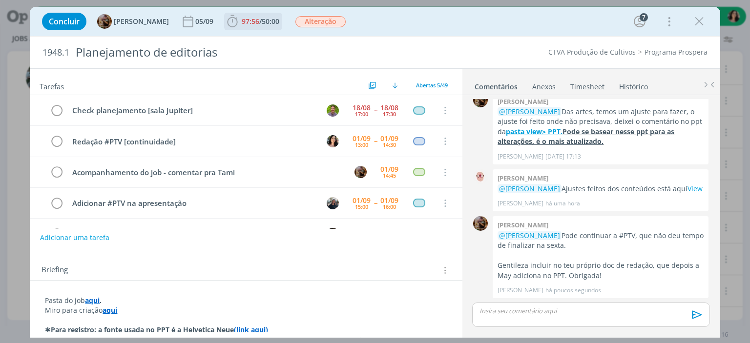
click at [259, 22] on span "97:56" at bounding box center [251, 21] width 18 height 9
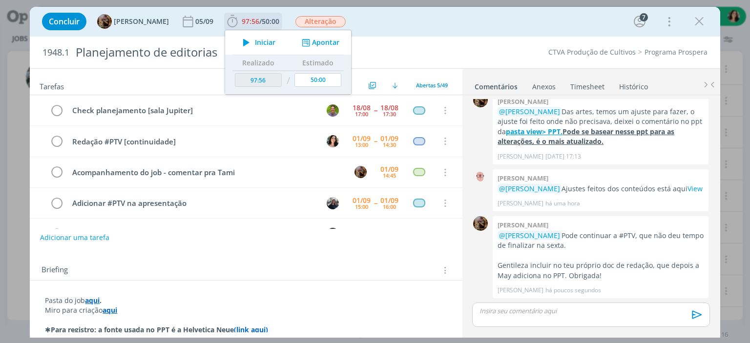
click at [270, 41] on span "Iniciar" at bounding box center [265, 42] width 20 height 7
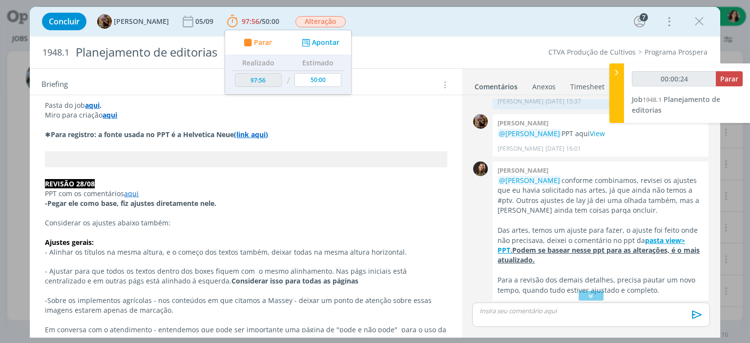
scroll to position [1101, 0]
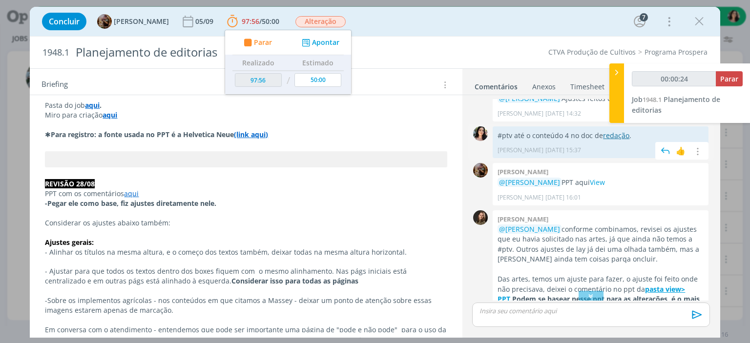
type input "00:00:25"
click at [613, 104] on div at bounding box center [616, 93] width 15 height 60
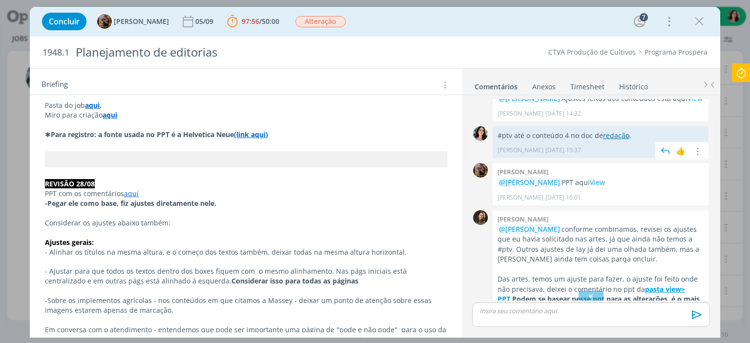
click at [613, 140] on link "redação" at bounding box center [616, 135] width 26 height 9
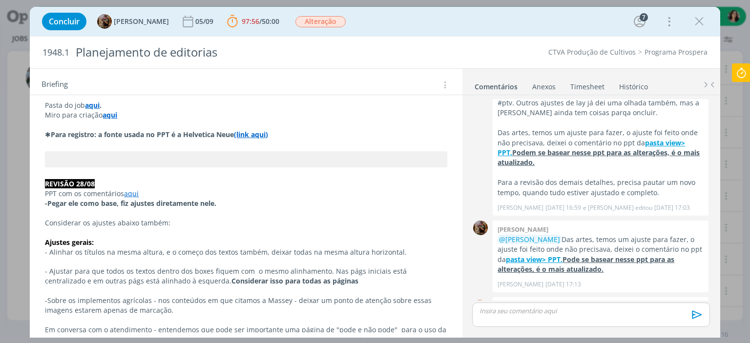
scroll to position [1394, 0]
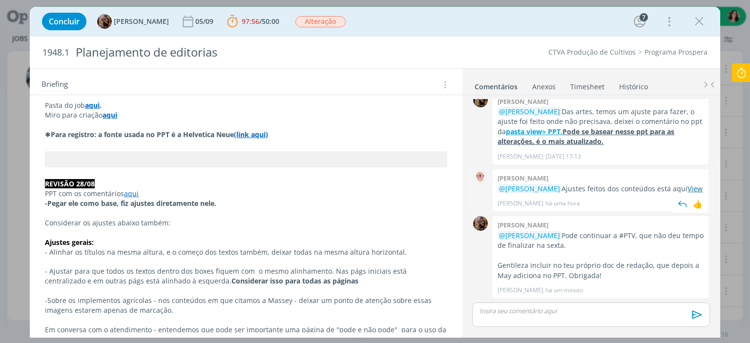
click at [687, 190] on link "View" at bounding box center [694, 188] width 15 height 9
